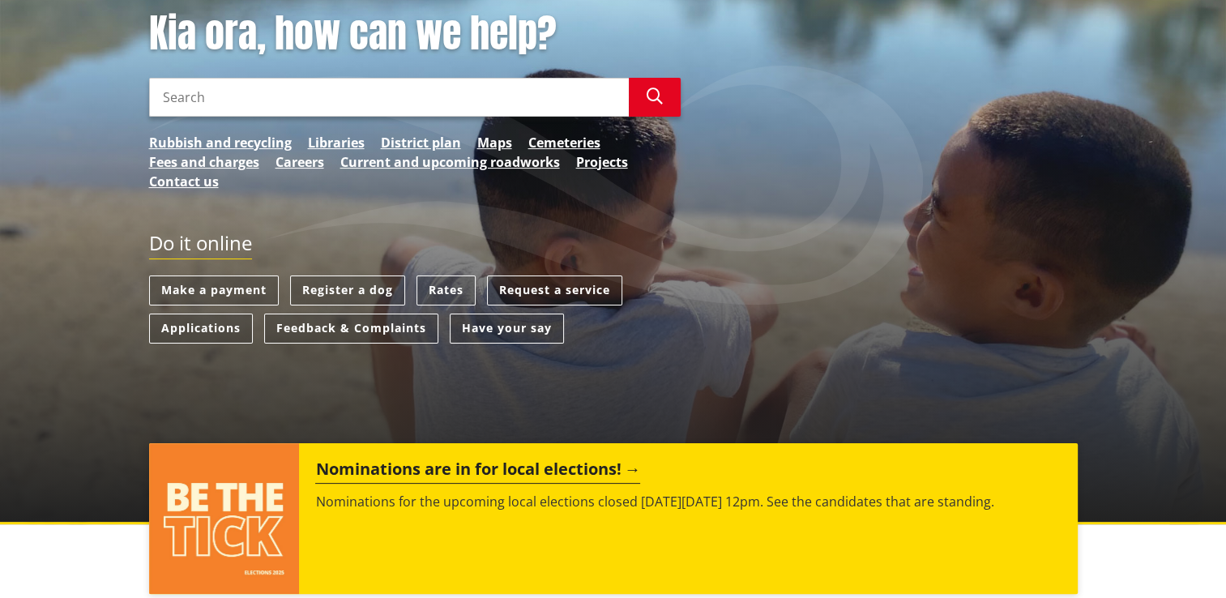
scroll to position [243, 0]
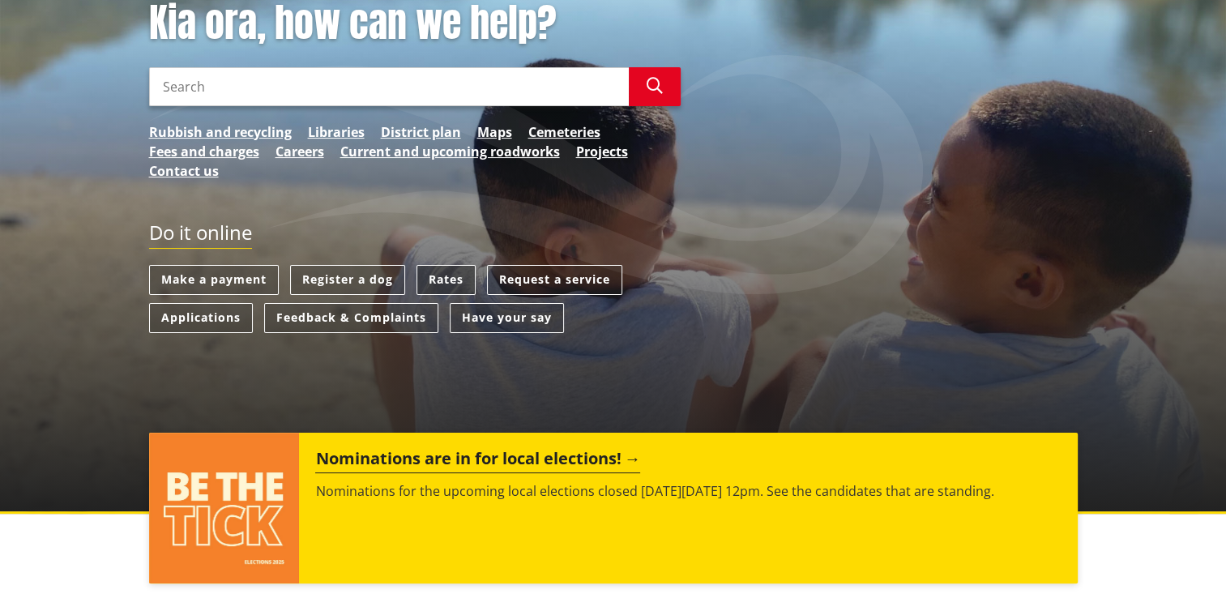
click at [447, 284] on link "Rates" at bounding box center [446, 280] width 59 height 30
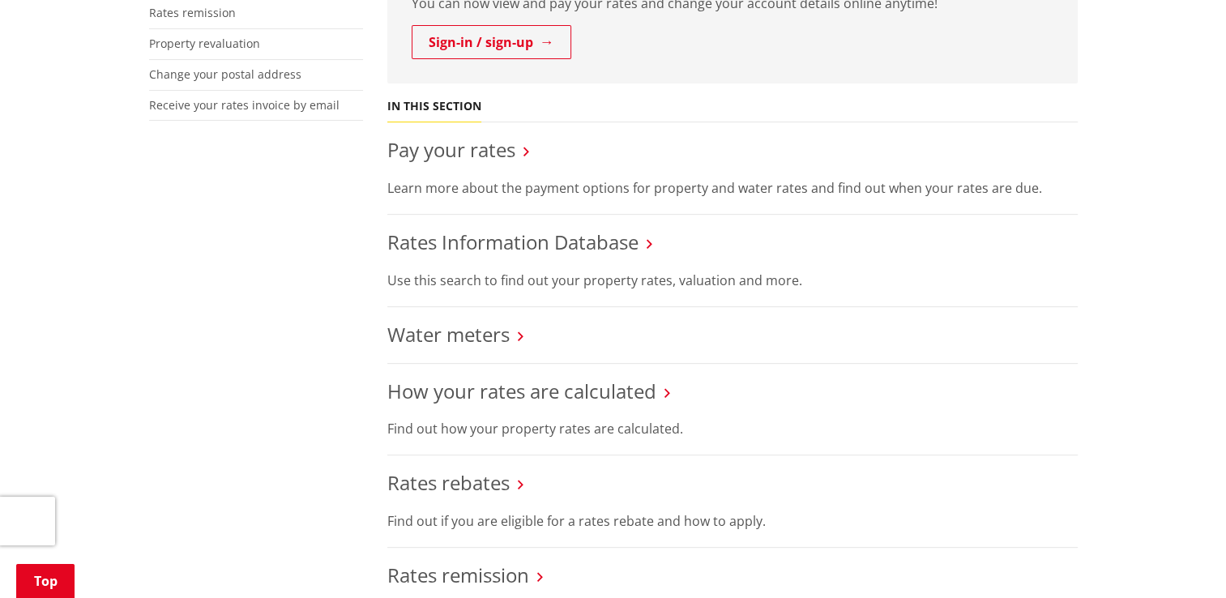
scroll to position [648, 0]
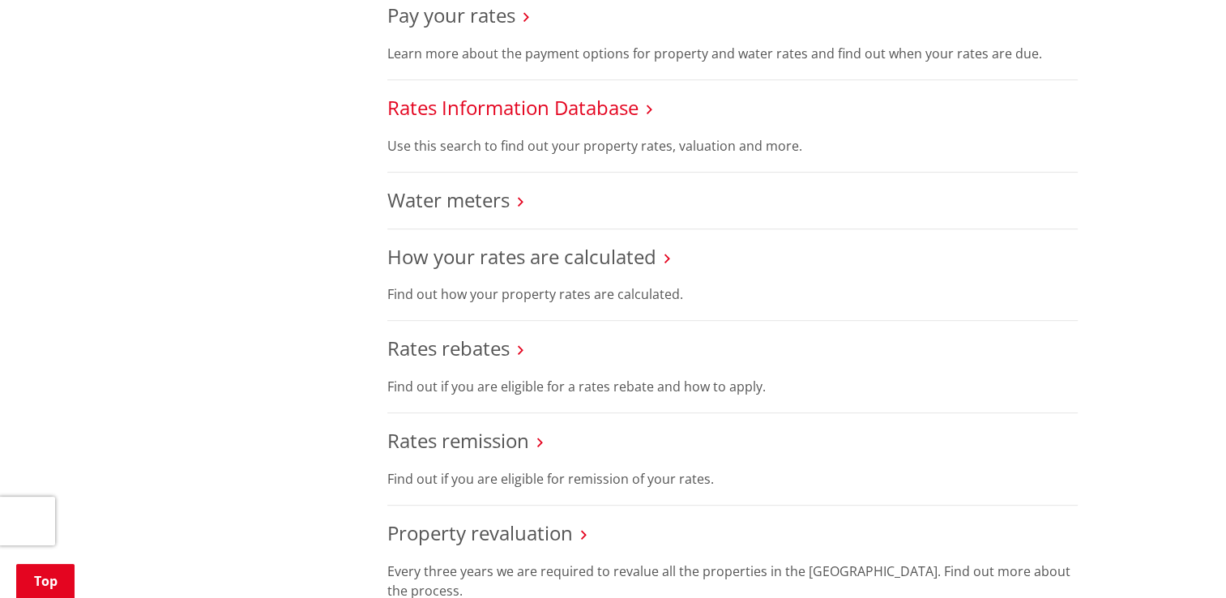
click at [628, 100] on link "Rates Information Database" at bounding box center [512, 107] width 251 height 27
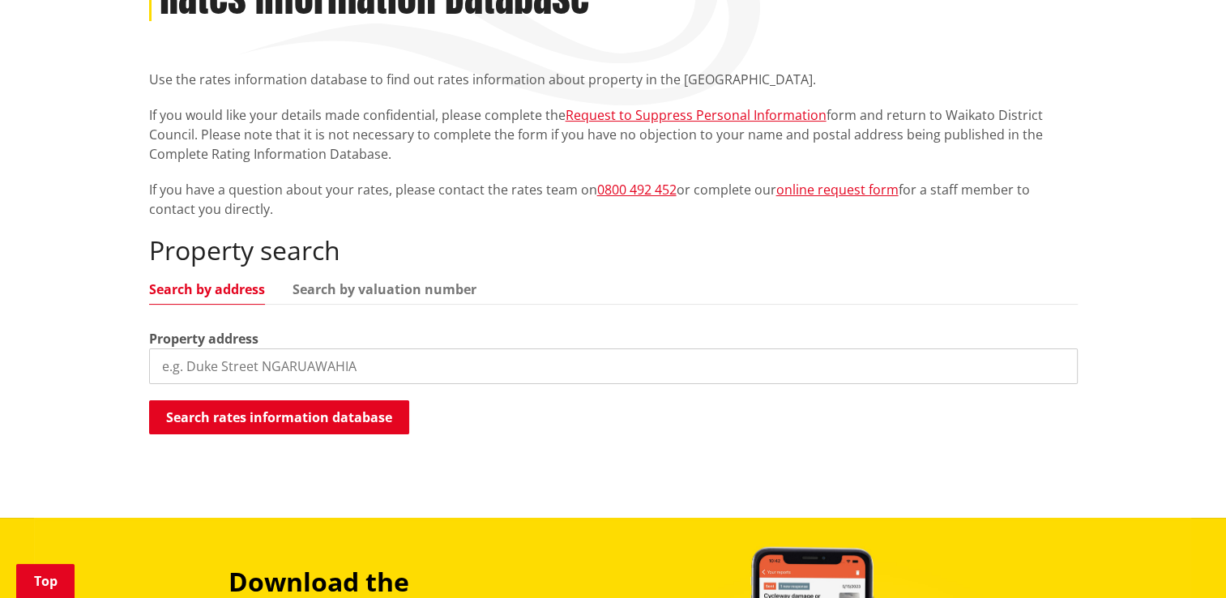
scroll to position [405, 0]
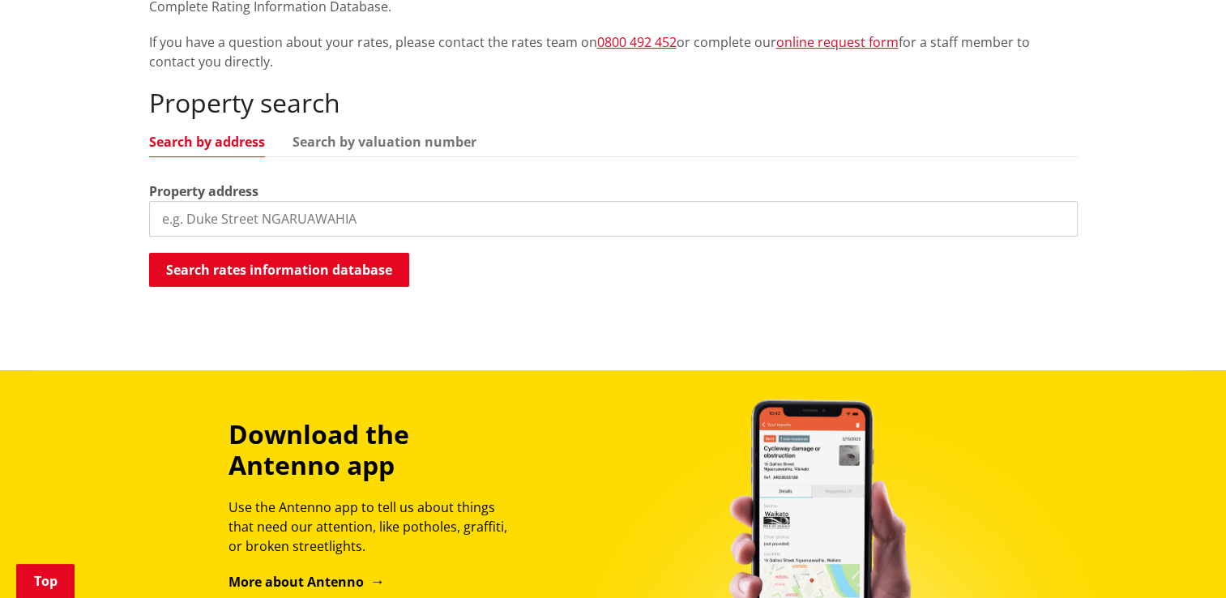
click at [395, 209] on input "search" at bounding box center [613, 219] width 929 height 36
type input "163 Crawford"
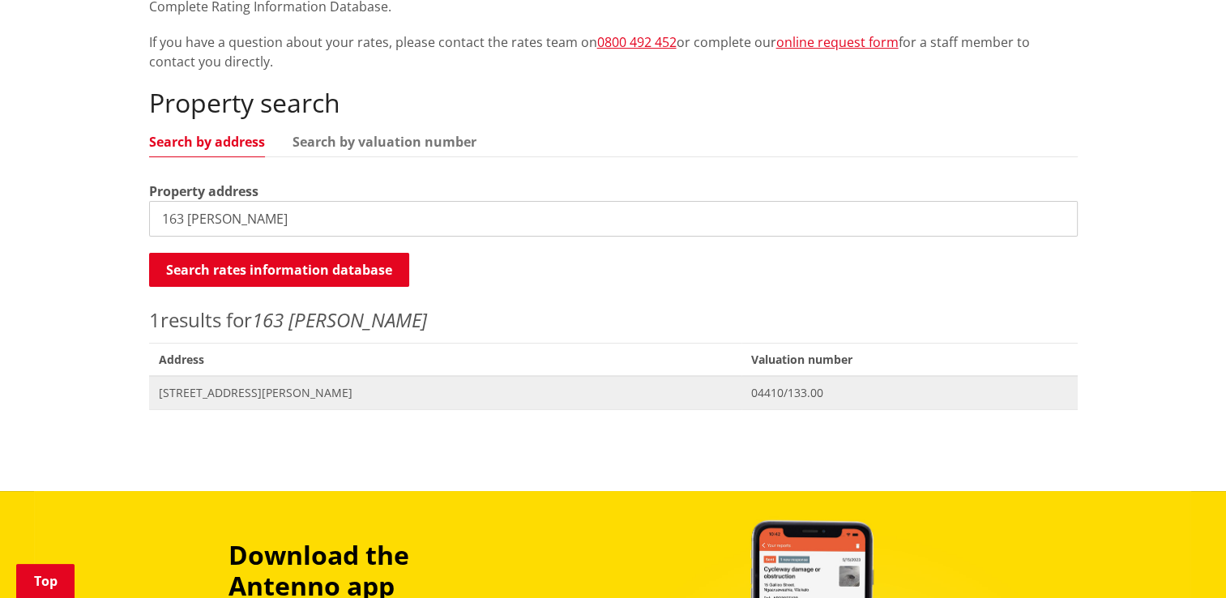
click at [308, 398] on span "[STREET_ADDRESS][PERSON_NAME]" at bounding box center [446, 393] width 574 height 16
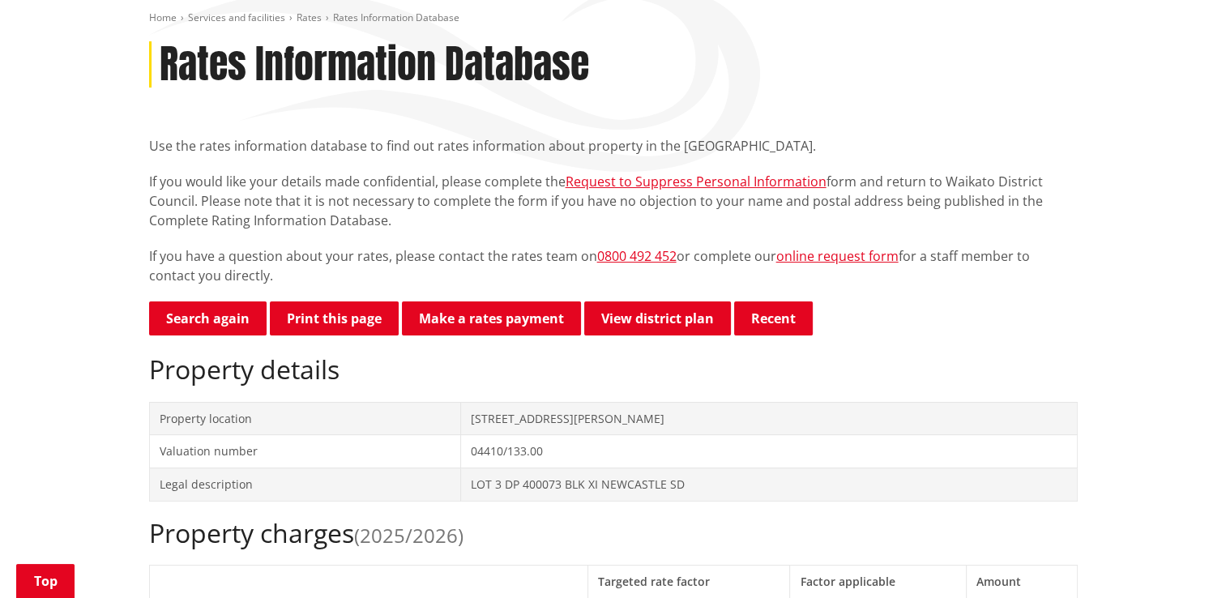
scroll to position [324, 0]
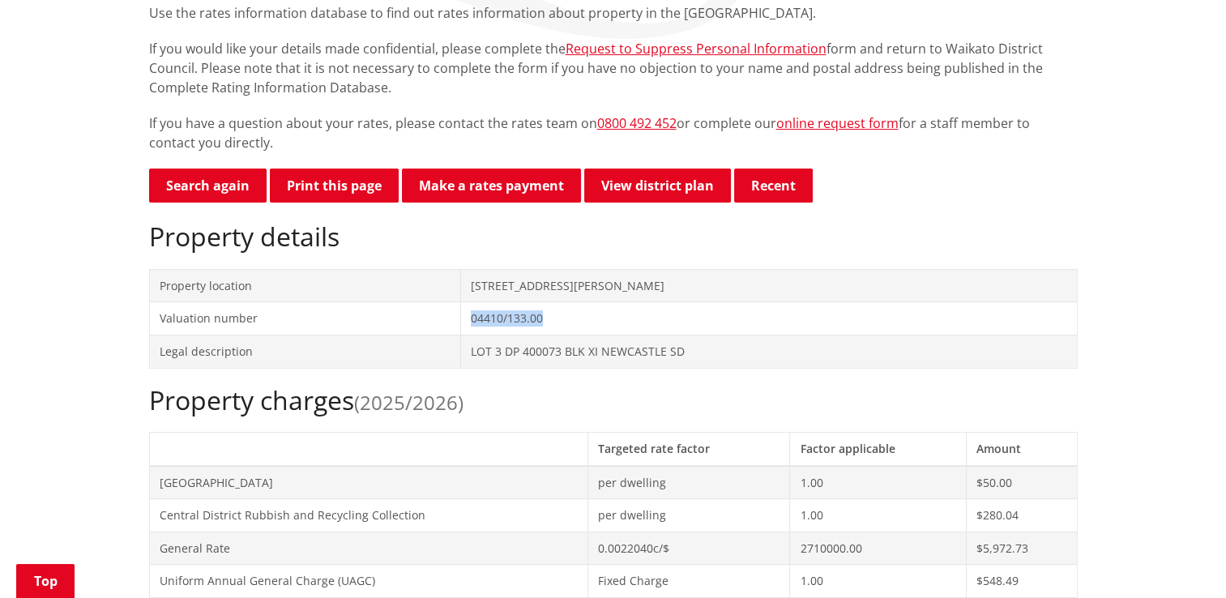
drag, startPoint x: 468, startPoint y: 313, endPoint x: 577, endPoint y: 313, distance: 109.4
click at [577, 313] on td "04410/133.00" at bounding box center [768, 318] width 617 height 33
copy td "04410/133.00"
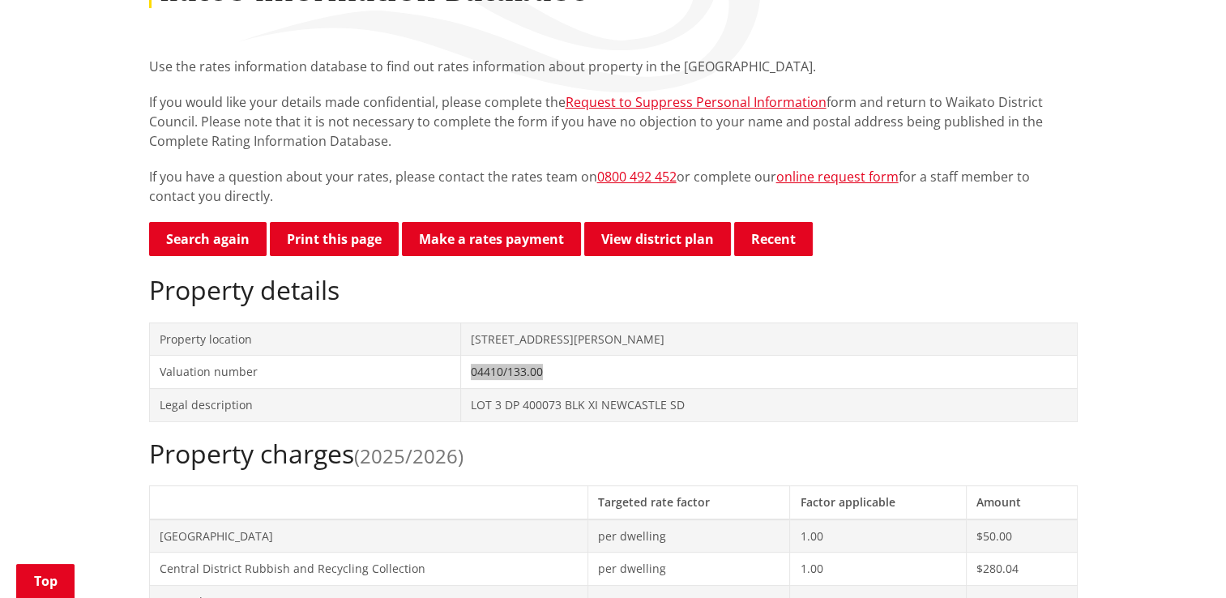
scroll to position [243, 0]
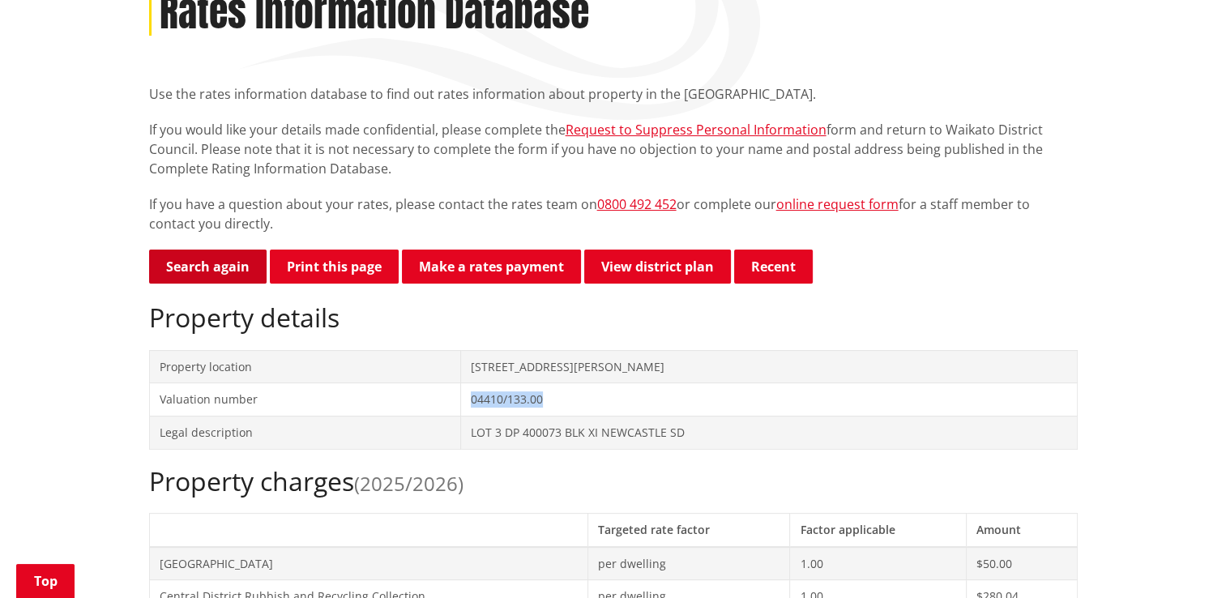
click at [208, 276] on link "Search again" at bounding box center [208, 267] width 118 height 34
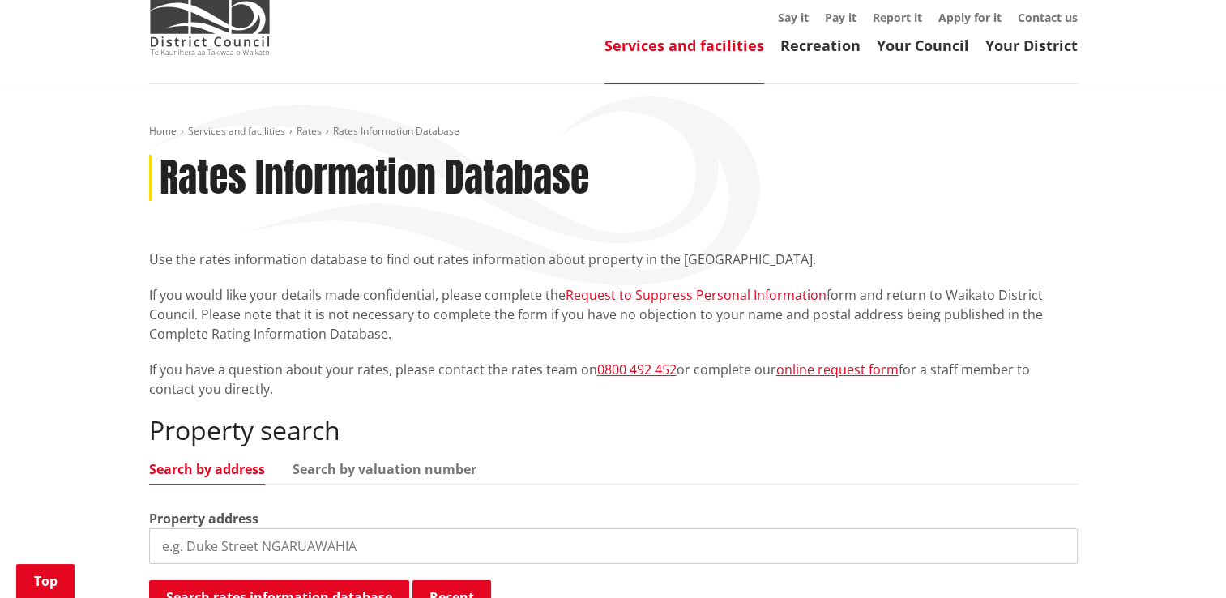
scroll to position [243, 0]
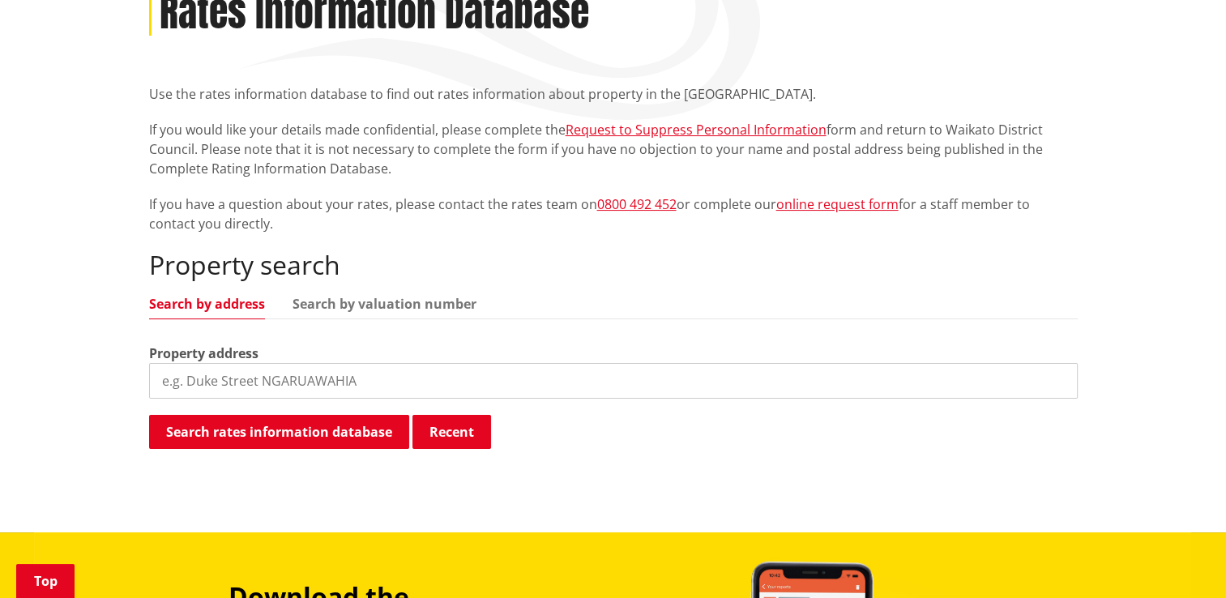
click at [418, 288] on div "Property search Search by address Search by valuation number Property address S…" at bounding box center [613, 350] width 929 height 201
click at [415, 301] on link "Search by valuation number" at bounding box center [385, 303] width 184 height 13
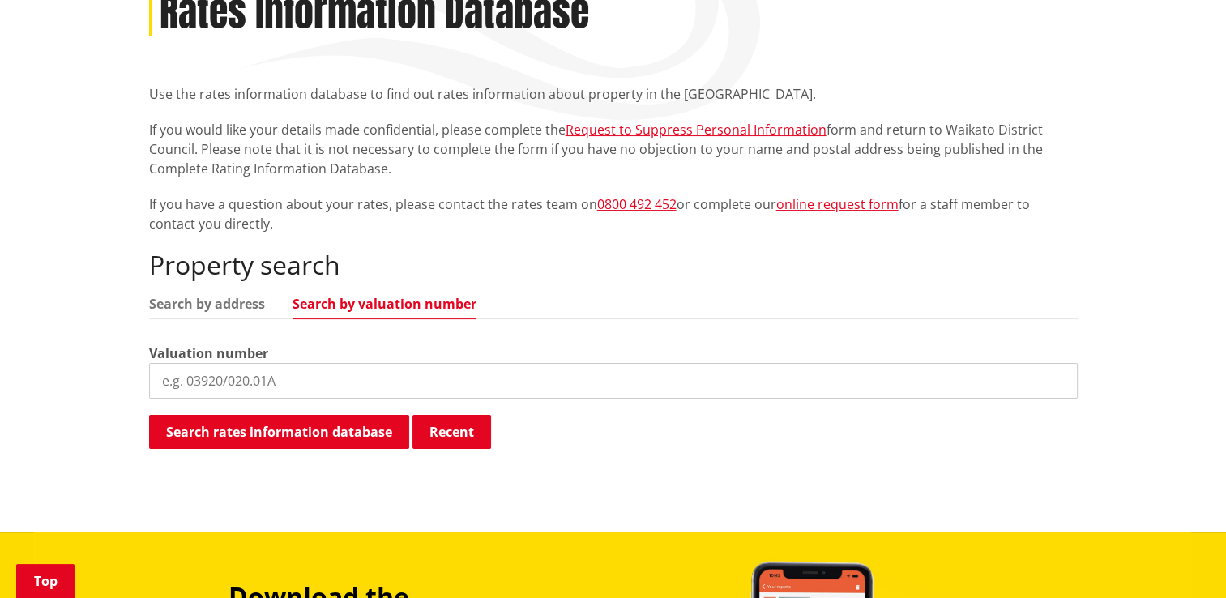
click at [357, 381] on input "search" at bounding box center [613, 381] width 929 height 36
type input "0"
type input "4410/13300"
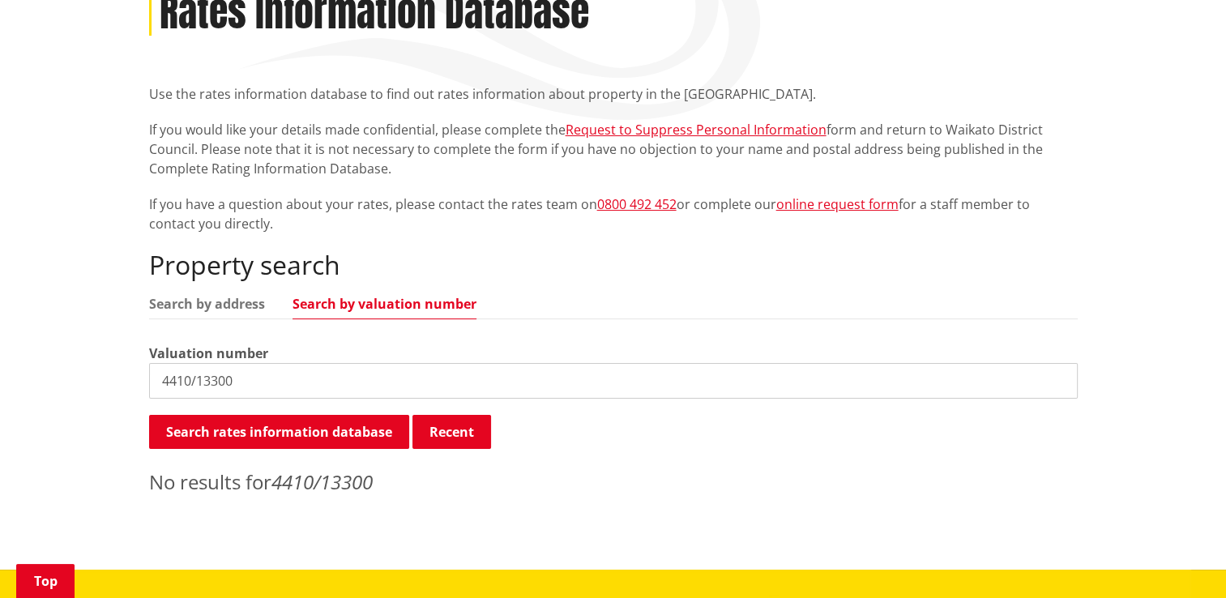
click at [357, 381] on input "4410/13300" at bounding box center [613, 381] width 929 height 36
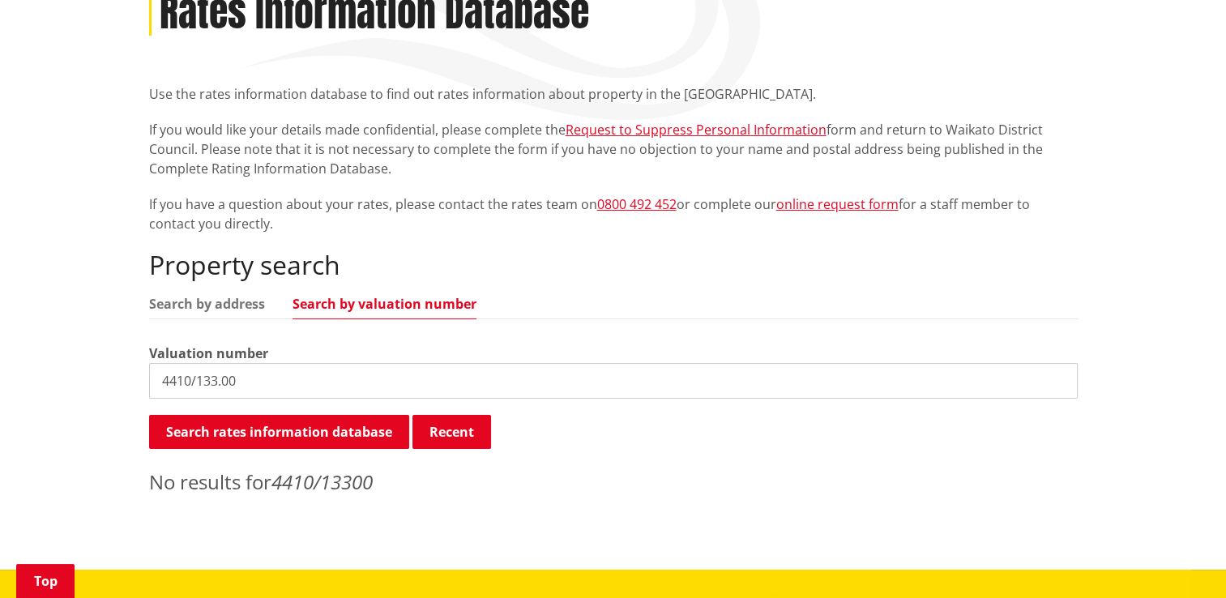
type input "4410/133.00"
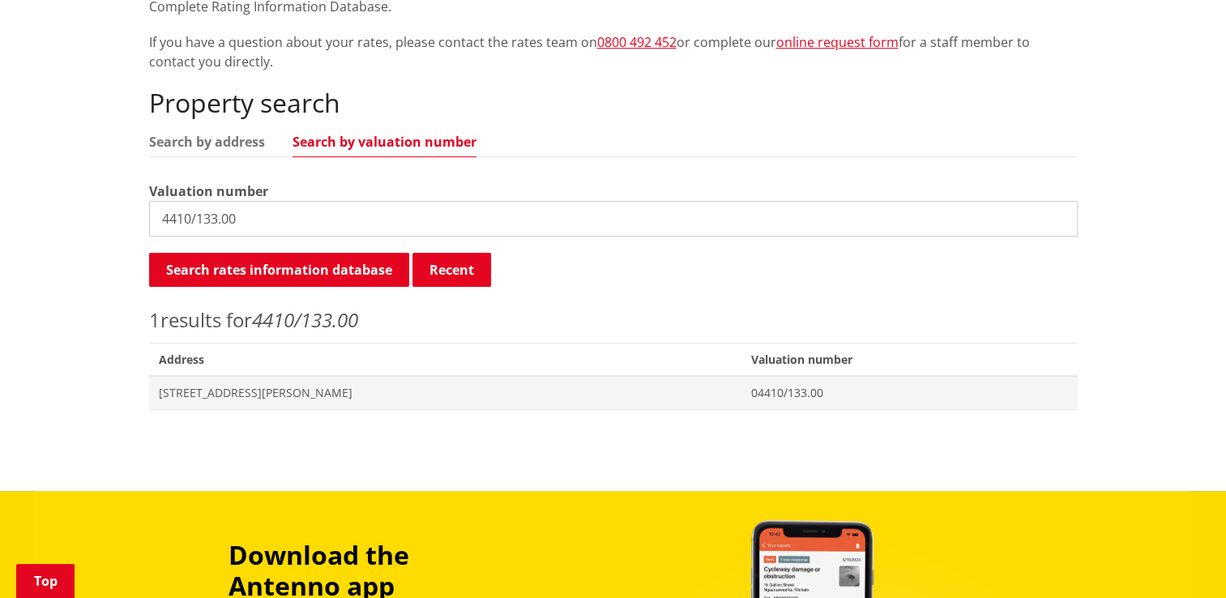
scroll to position [0, 0]
